Goal: Navigation & Orientation: Find specific page/section

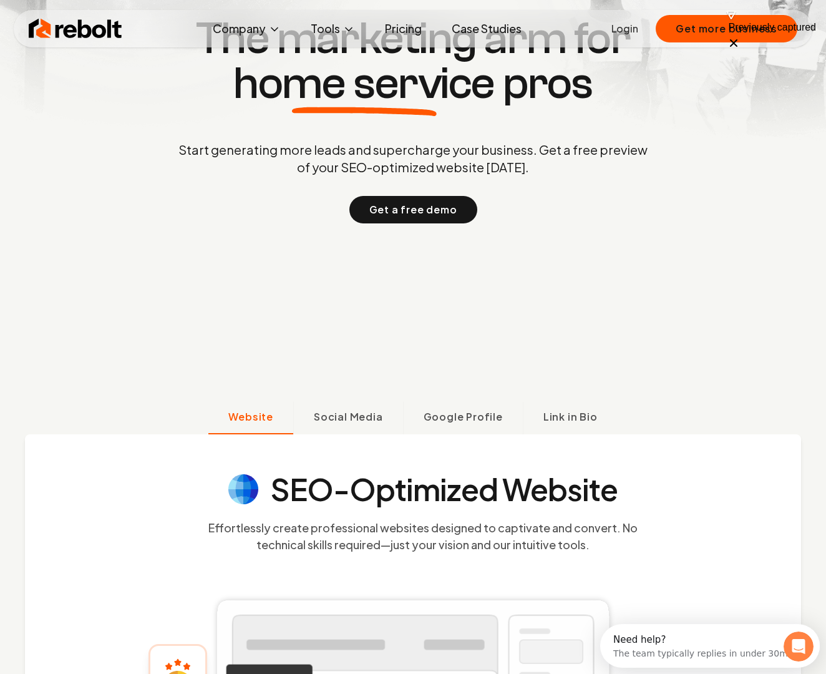
scroll to position [574, 0]
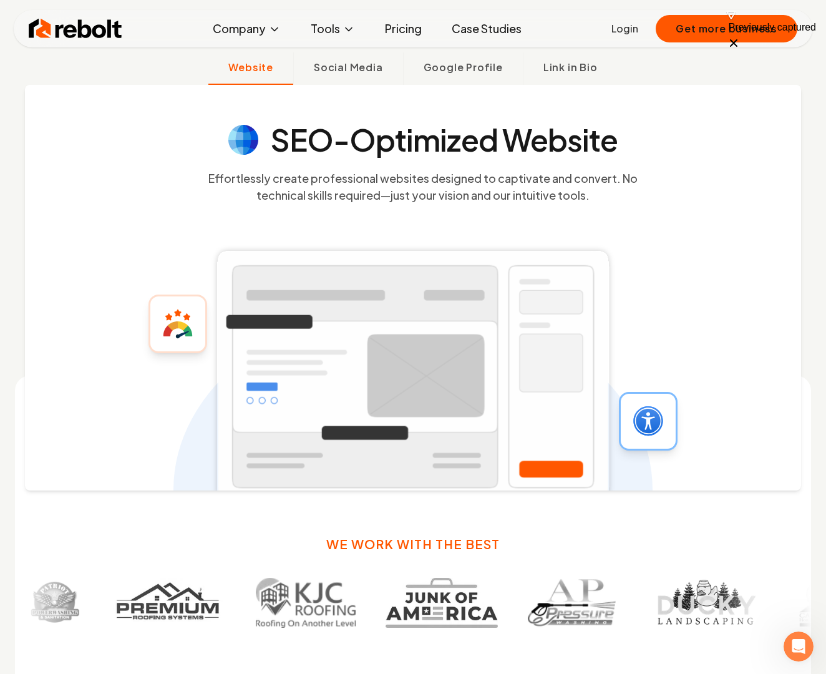
click at [410, 31] on link "Pricing" at bounding box center [403, 28] width 57 height 25
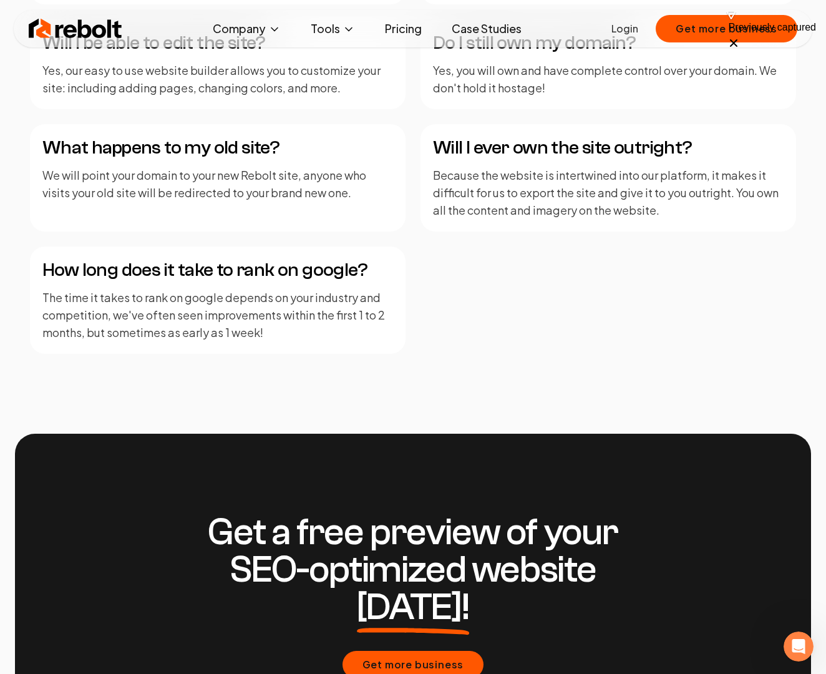
scroll to position [2281, 0]
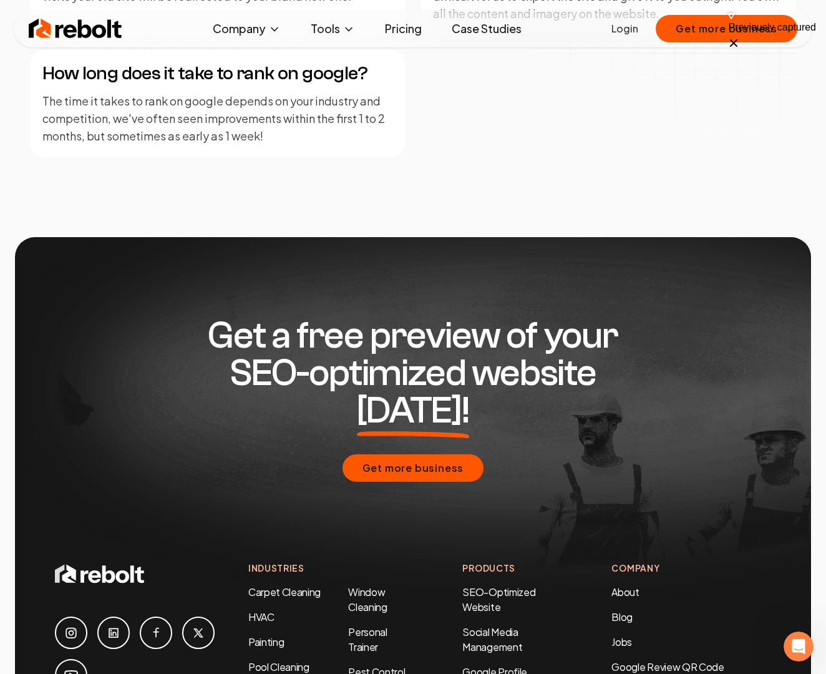
click at [338, 127] on p "The time it takes to rank on google depends on your industry and competition, w…" at bounding box center [217, 118] width 351 height 52
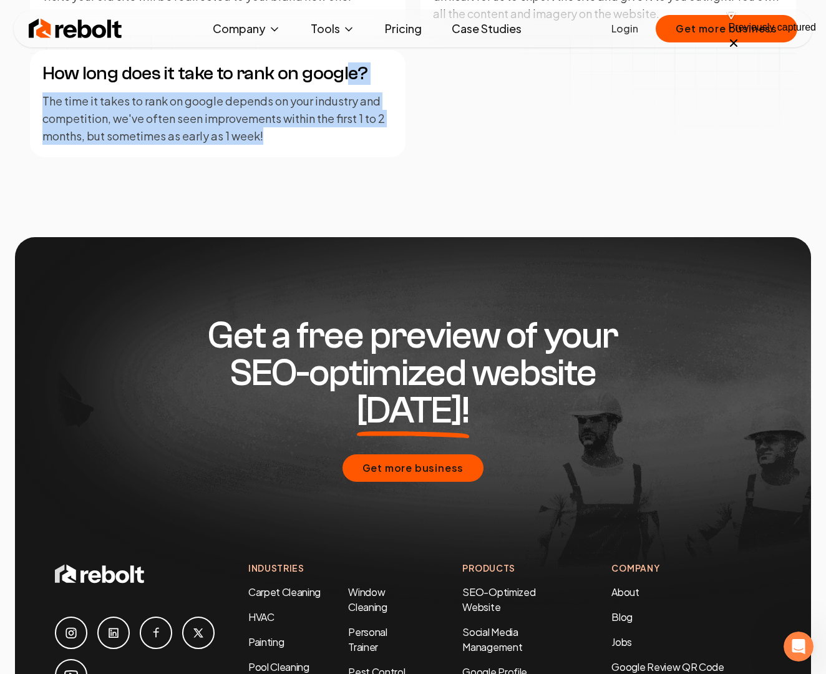
drag, startPoint x: 338, startPoint y: 135, endPoint x: 338, endPoint y: 67, distance: 68.6
click at [338, 68] on div "How long does it take to rank on google? The time it takes to rank on google de…" at bounding box center [218, 103] width 376 height 107
click at [338, 67] on h4 "How long does it take to rank on google?" at bounding box center [217, 73] width 351 height 22
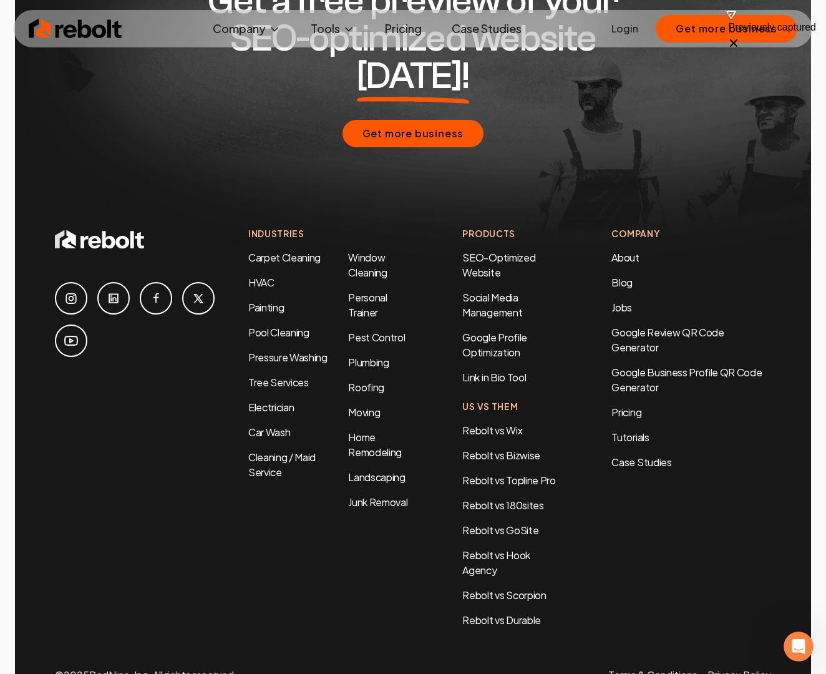
scroll to position [2641, 0]
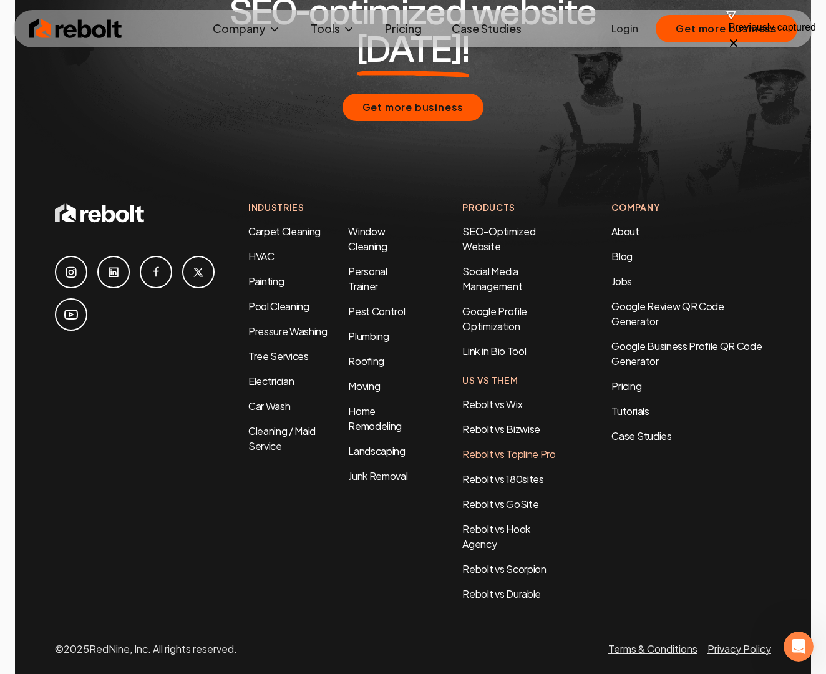
click at [512, 447] on link "Rebolt vs Topline Pro" at bounding box center [508, 453] width 93 height 13
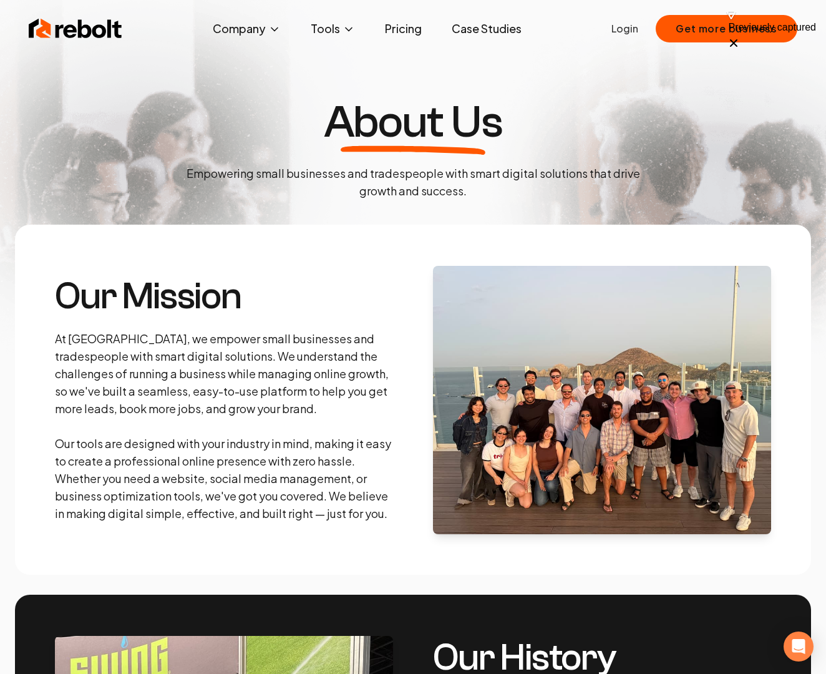
click at [575, 442] on img at bounding box center [602, 400] width 338 height 268
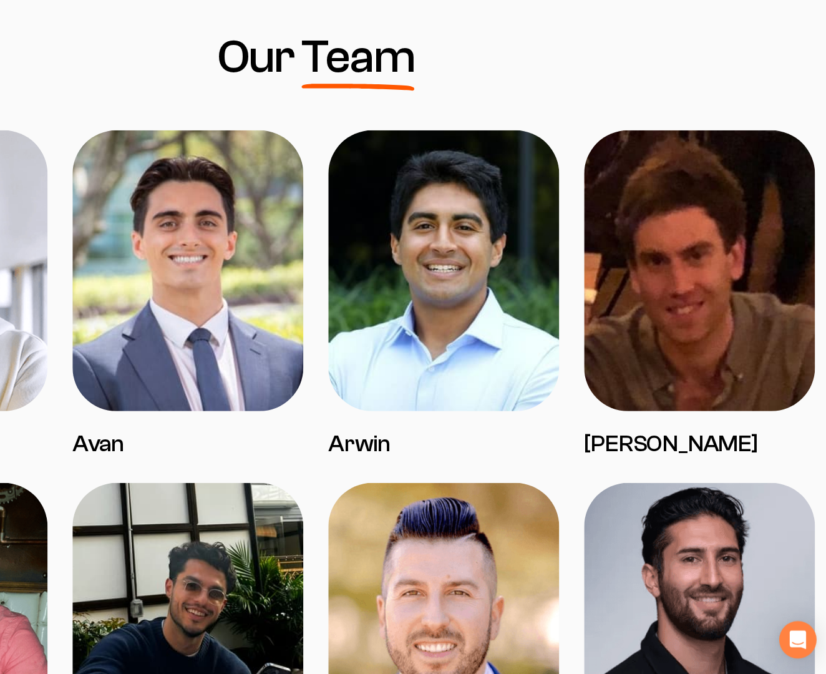
scroll to position [862, 0]
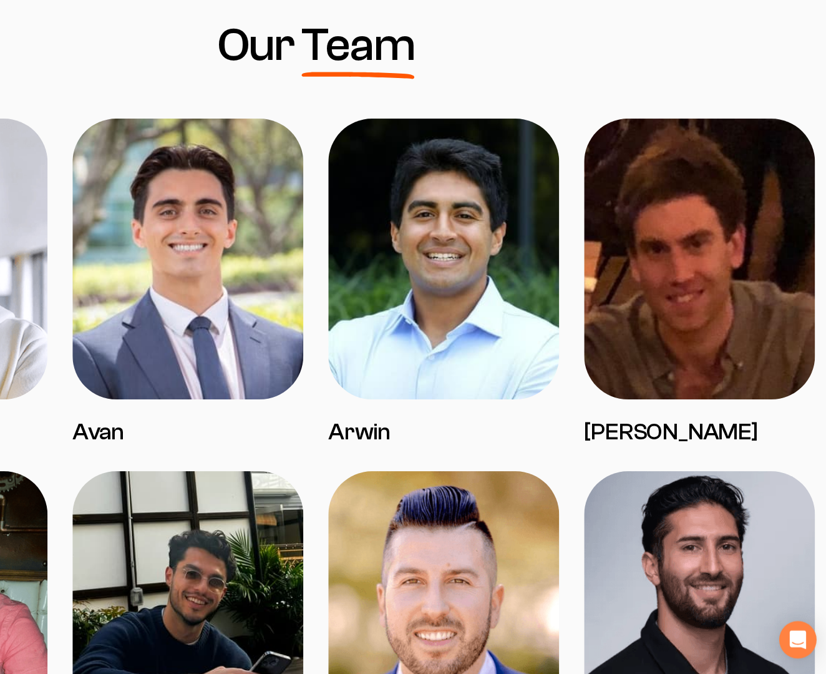
click at [357, 340] on img at bounding box center [310, 342] width 185 height 225
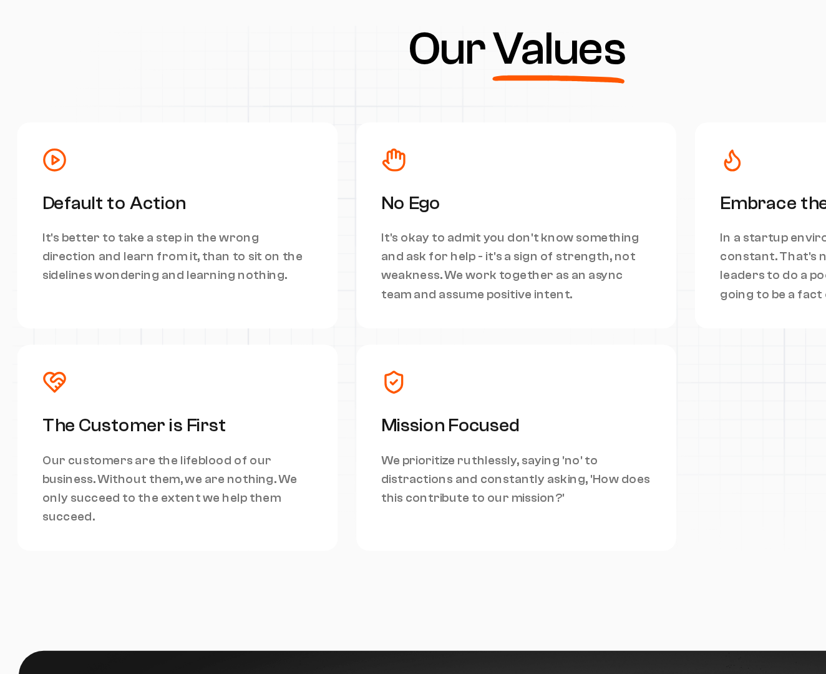
scroll to position [3152, 0]
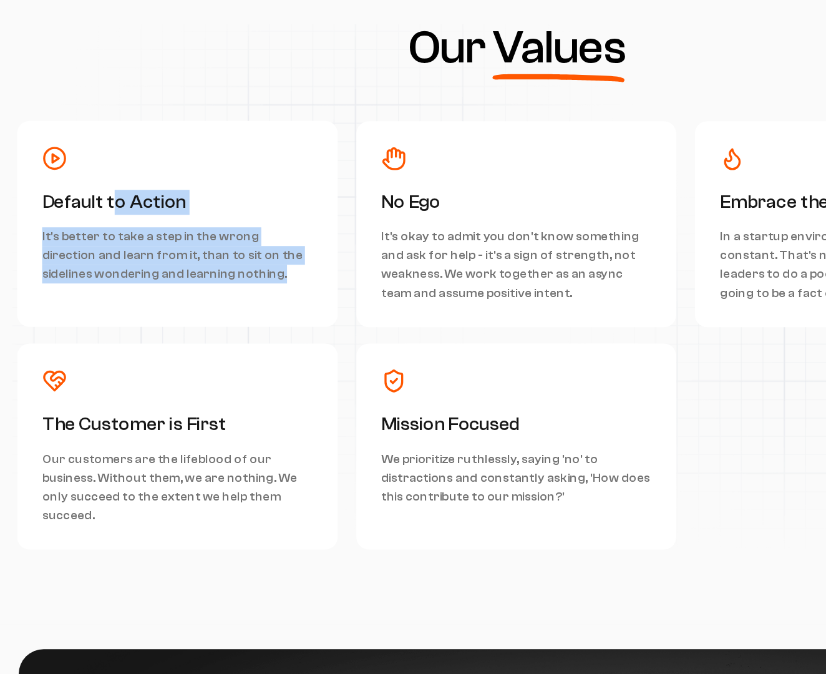
drag, startPoint x: 88, startPoint y: 292, endPoint x: 185, endPoint y: 359, distance: 118.0
click at [185, 359] on div "Default to Action It's better to take a step in the wrong direction and learn f…" at bounding box center [142, 323] width 217 height 75
click at [185, 359] on p "It's better to take a step in the wrong direction and learn from it, than to si…" at bounding box center [142, 338] width 217 height 45
drag, startPoint x: 185, startPoint y: 359, endPoint x: 157, endPoint y: 301, distance: 64.2
click at [157, 301] on div "Default to Action It's better to take a step in the wrong direction and learn f…" at bounding box center [142, 323] width 217 height 75
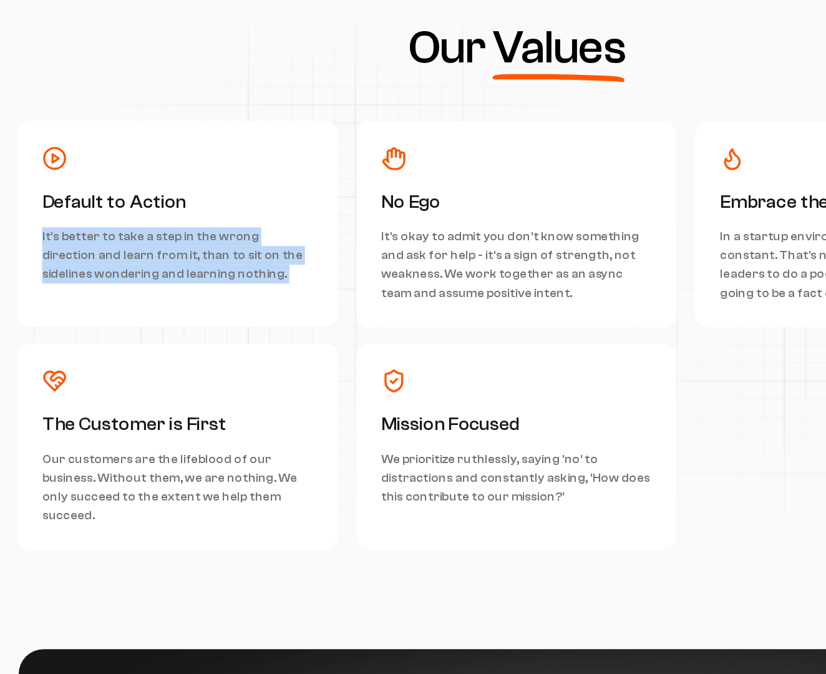
click at [157, 301] on h3 "Default to Action" at bounding box center [142, 296] width 217 height 20
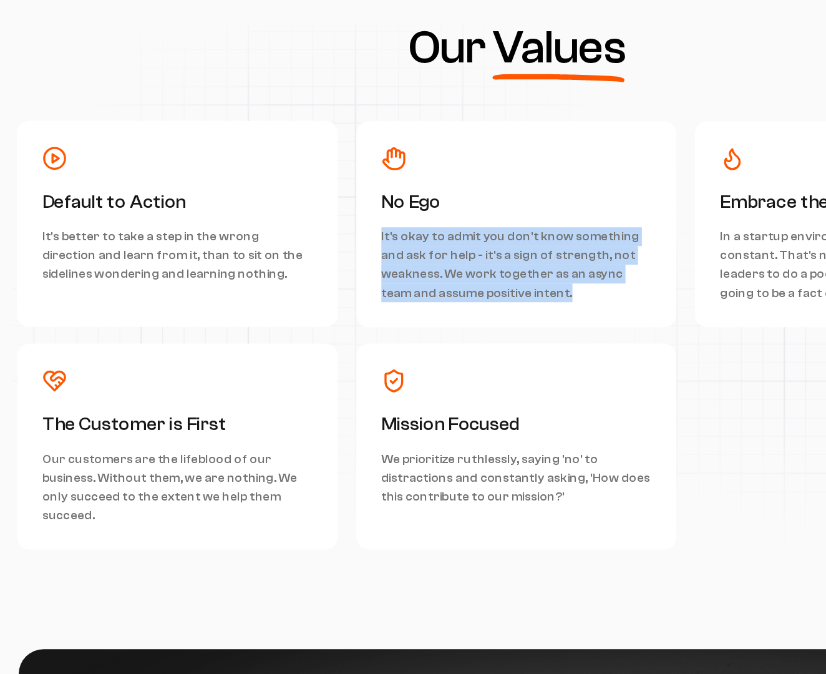
drag, startPoint x: 432, startPoint y: 371, endPoint x: 394, endPoint y: 303, distance: 77.9
click at [394, 303] on div "No Ego It's okay to admit you don't know something and ask for help - it's a si…" at bounding box center [413, 331] width 217 height 90
click at [394, 303] on h3 "No Ego" at bounding box center [413, 296] width 217 height 20
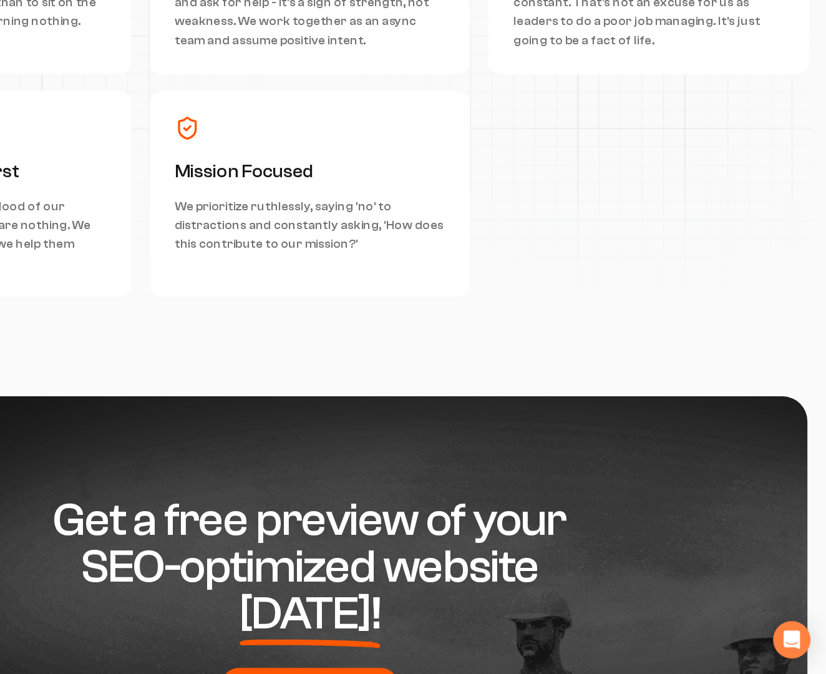
scroll to position [3914, 0]
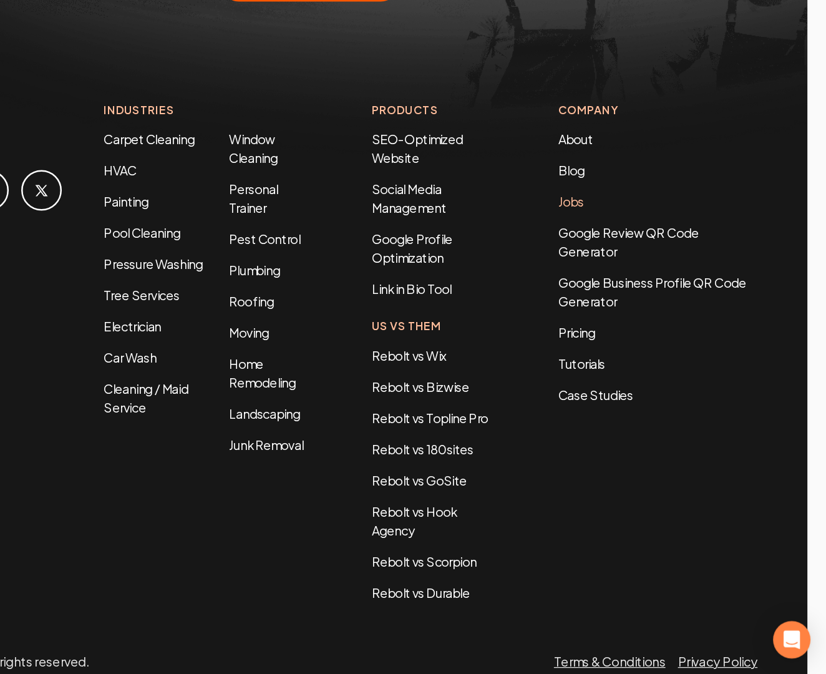
click at [630, 290] on link "Jobs" at bounding box center [622, 296] width 21 height 13
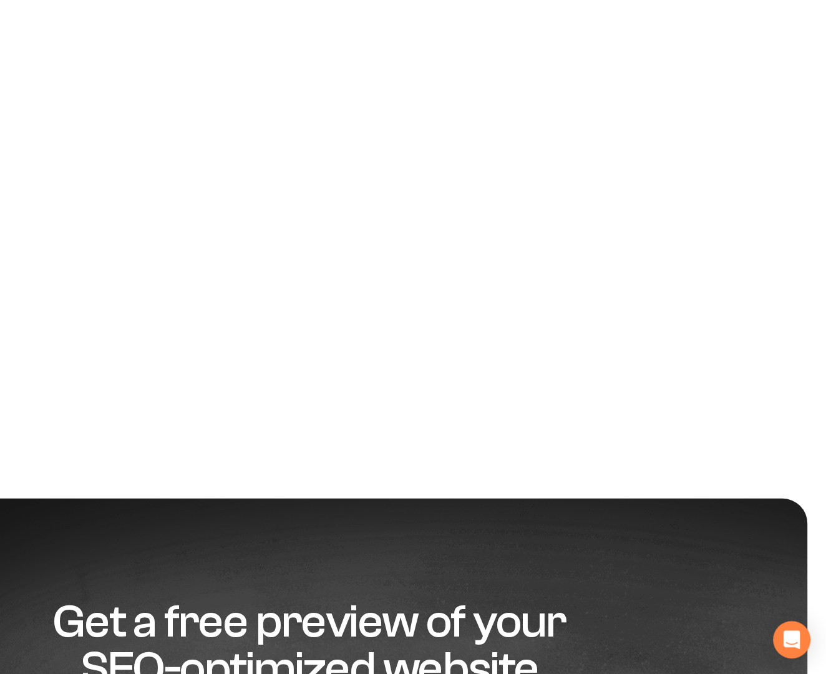
scroll to position [122, 0]
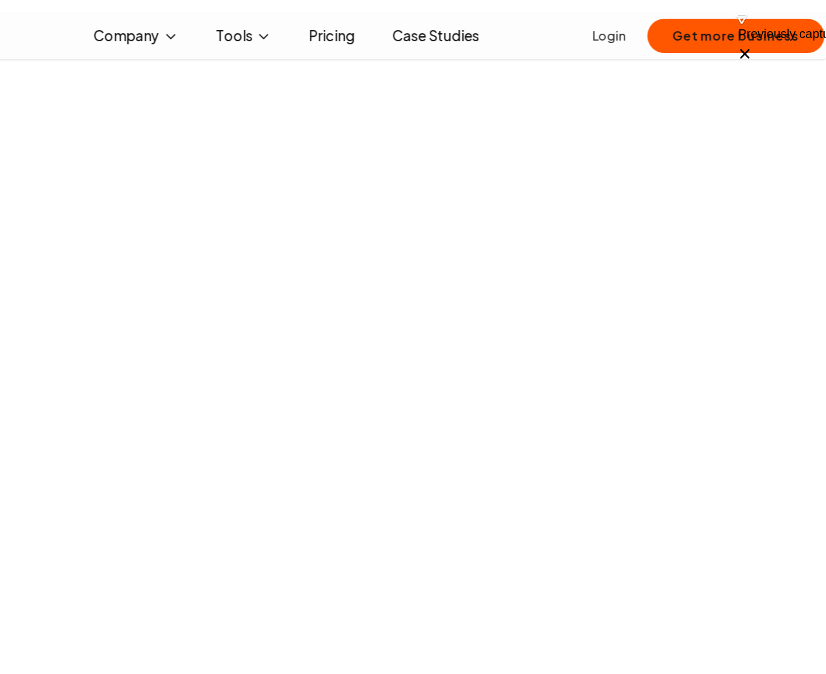
scroll to position [805, 0]
